Goal: Task Accomplishment & Management: Manage account settings

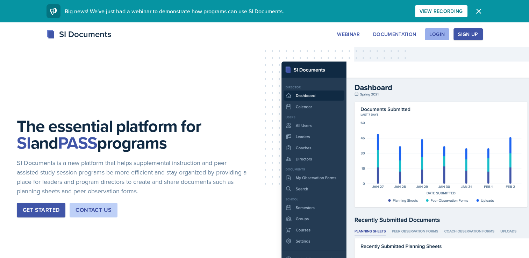
click at [438, 39] on button "Login" at bounding box center [437, 34] width 24 height 12
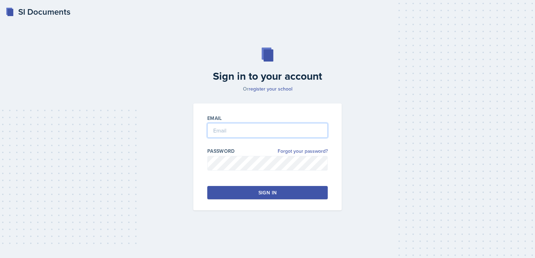
click at [304, 131] on input "email" at bounding box center [267, 130] width 120 height 15
type input "[EMAIL_ADDRESS][DOMAIN_NAME]"
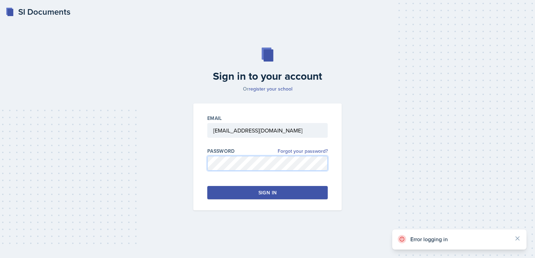
click at [181, 149] on div "Sign in to your account Or register your school Email [EMAIL_ADDRESS][DOMAIN_NA…" at bounding box center [267, 129] width 512 height 208
click at [185, 164] on div "Sign in to your account Or register your school Email [EMAIL_ADDRESS][DOMAIN_NA…" at bounding box center [267, 129] width 512 height 208
click at [357, 183] on div "Sign in to your account Or register your school Email [EMAIL_ADDRESS][DOMAIN_NA…" at bounding box center [267, 129] width 512 height 208
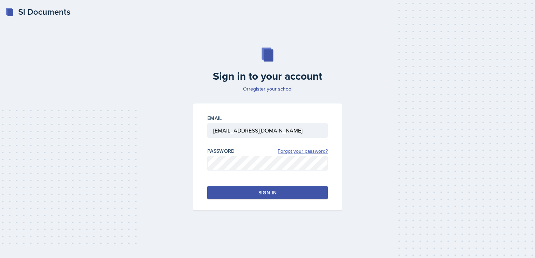
click at [313, 150] on link "Forgot your password?" at bounding box center [302, 151] width 50 height 7
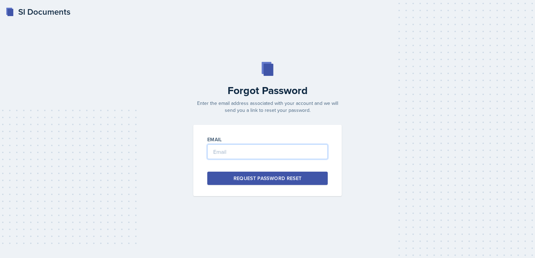
click at [286, 150] on input "email" at bounding box center [267, 151] width 120 height 15
type input "[EMAIL_ADDRESS][DOMAIN_NAME]"
click at [259, 179] on div "Request Password Reset" at bounding box center [267, 178] width 68 height 7
